Goal: Entertainment & Leisure: Consume media (video, audio)

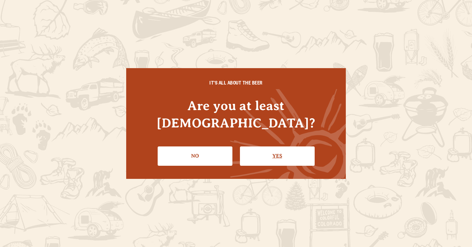
click at [272, 150] on link "Yes" at bounding box center [277, 155] width 75 height 19
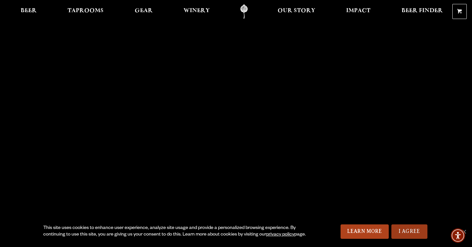
click at [408, 225] on link "I Agree" at bounding box center [409, 231] width 36 height 14
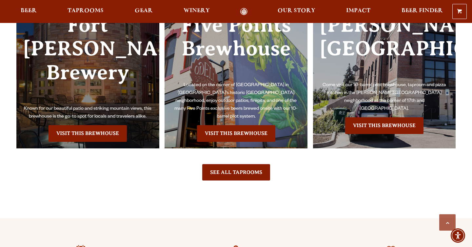
scroll to position [1518, 0]
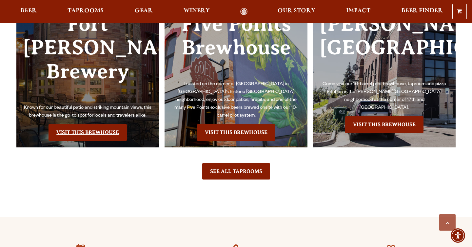
click at [84, 124] on link "Visit this Brewhouse" at bounding box center [87, 132] width 78 height 16
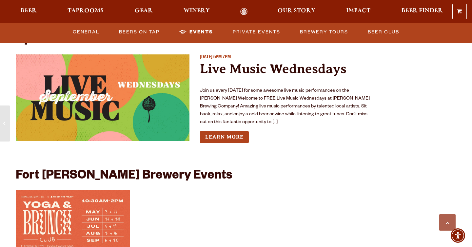
scroll to position [2354, 0]
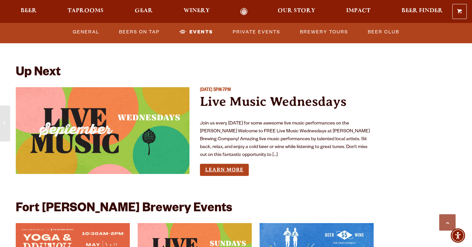
click at [225, 164] on link "Learn More" at bounding box center [224, 170] width 49 height 12
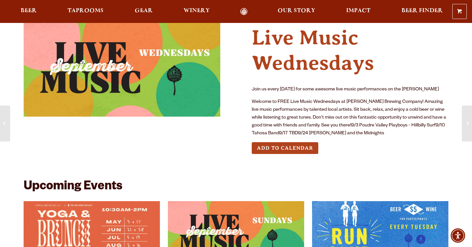
scroll to position [22, 0]
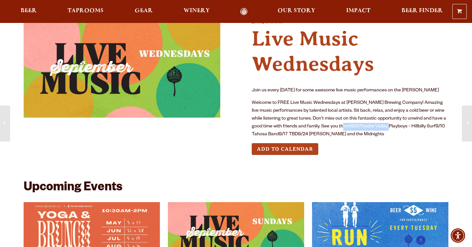
drag, startPoint x: 347, startPoint y: 126, endPoint x: 395, endPoint y: 125, distance: 47.5
click at [395, 125] on p "Welcome to FREE Live Music Wednesdays at Odell Brewing Company! Amazing live mu…" at bounding box center [350, 118] width 197 height 39
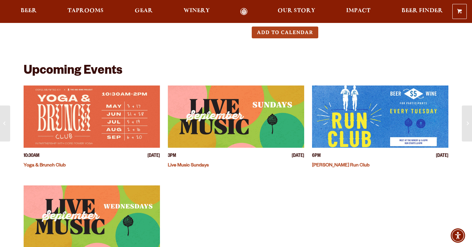
scroll to position [0, 0]
